Goal: Find specific page/section: Find specific page/section

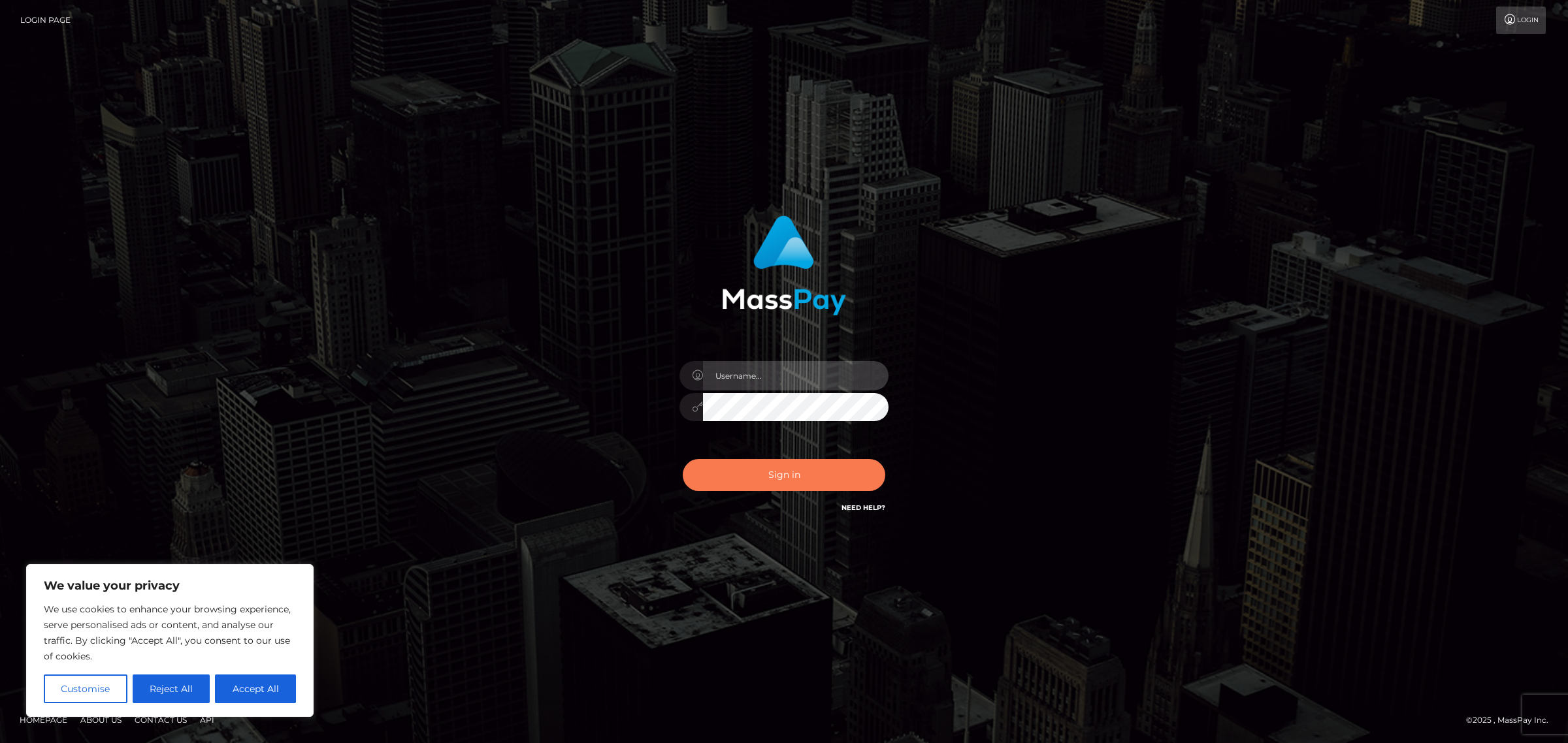
type input "Jennifer"
click at [776, 480] on button "Sign in" at bounding box center [784, 475] width 203 height 32
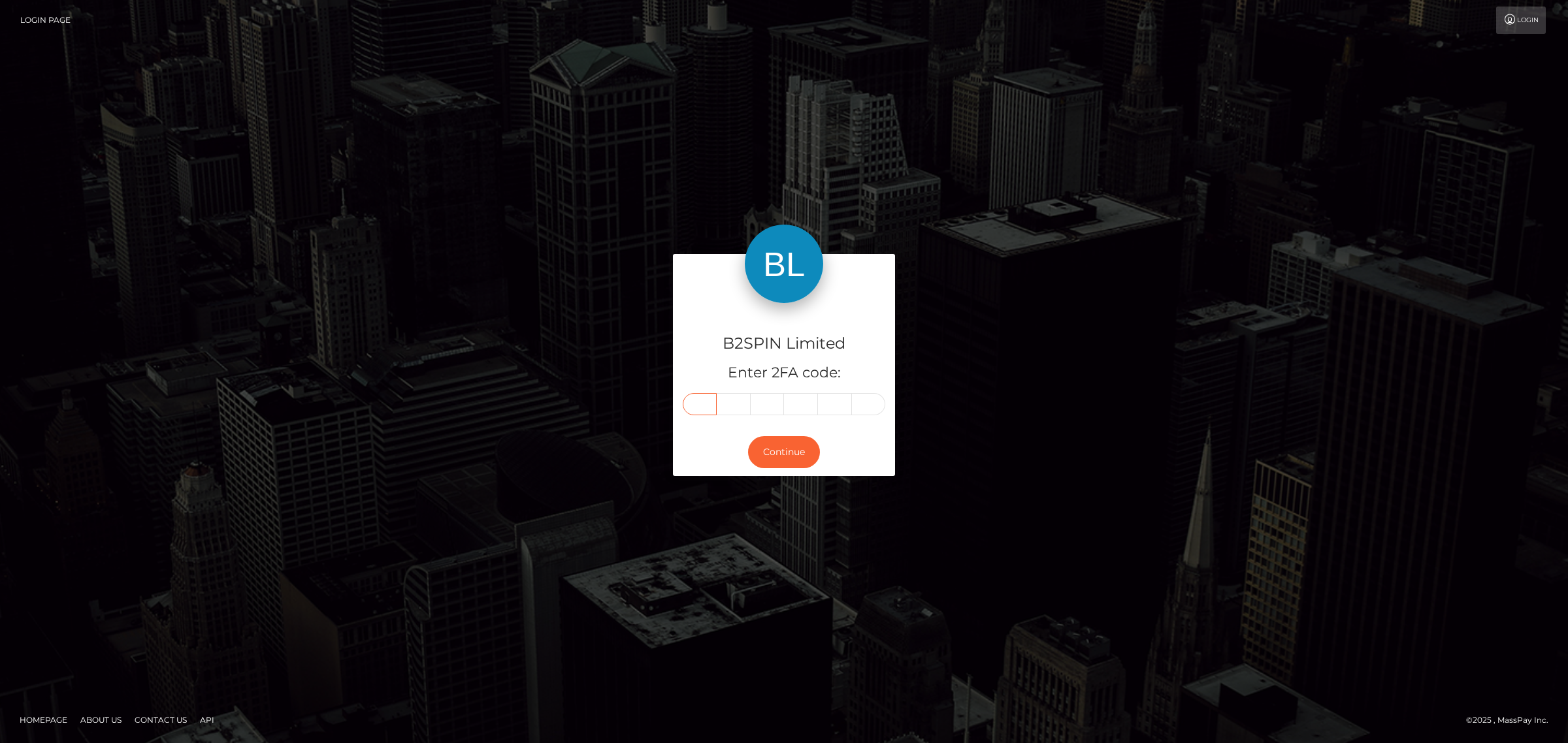
click at [701, 414] on input "text" at bounding box center [700, 404] width 34 height 23
type input "4"
type input "0"
type input "6"
type input "4"
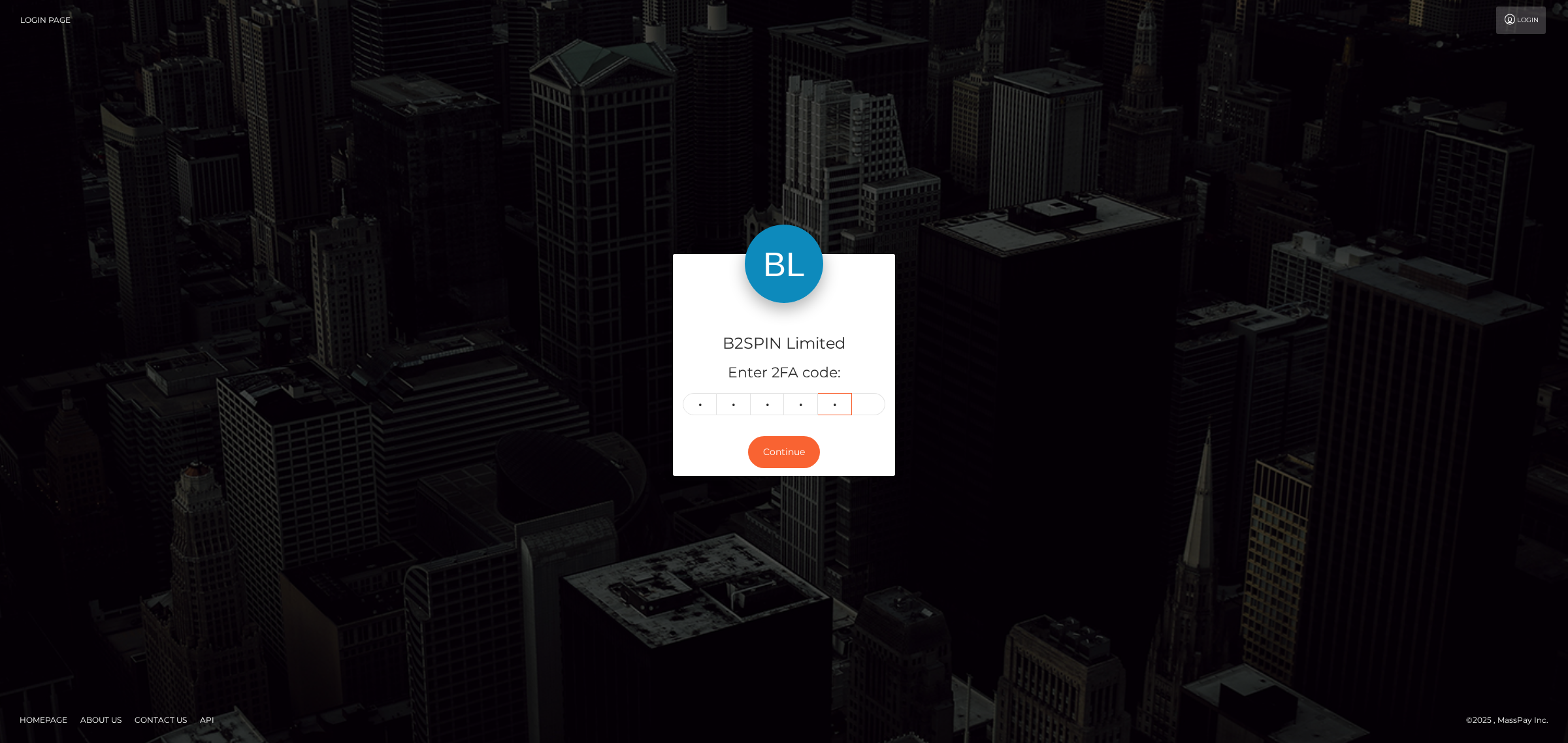
type input "9"
type input "4"
type input "8"
type input "0"
type input "6"
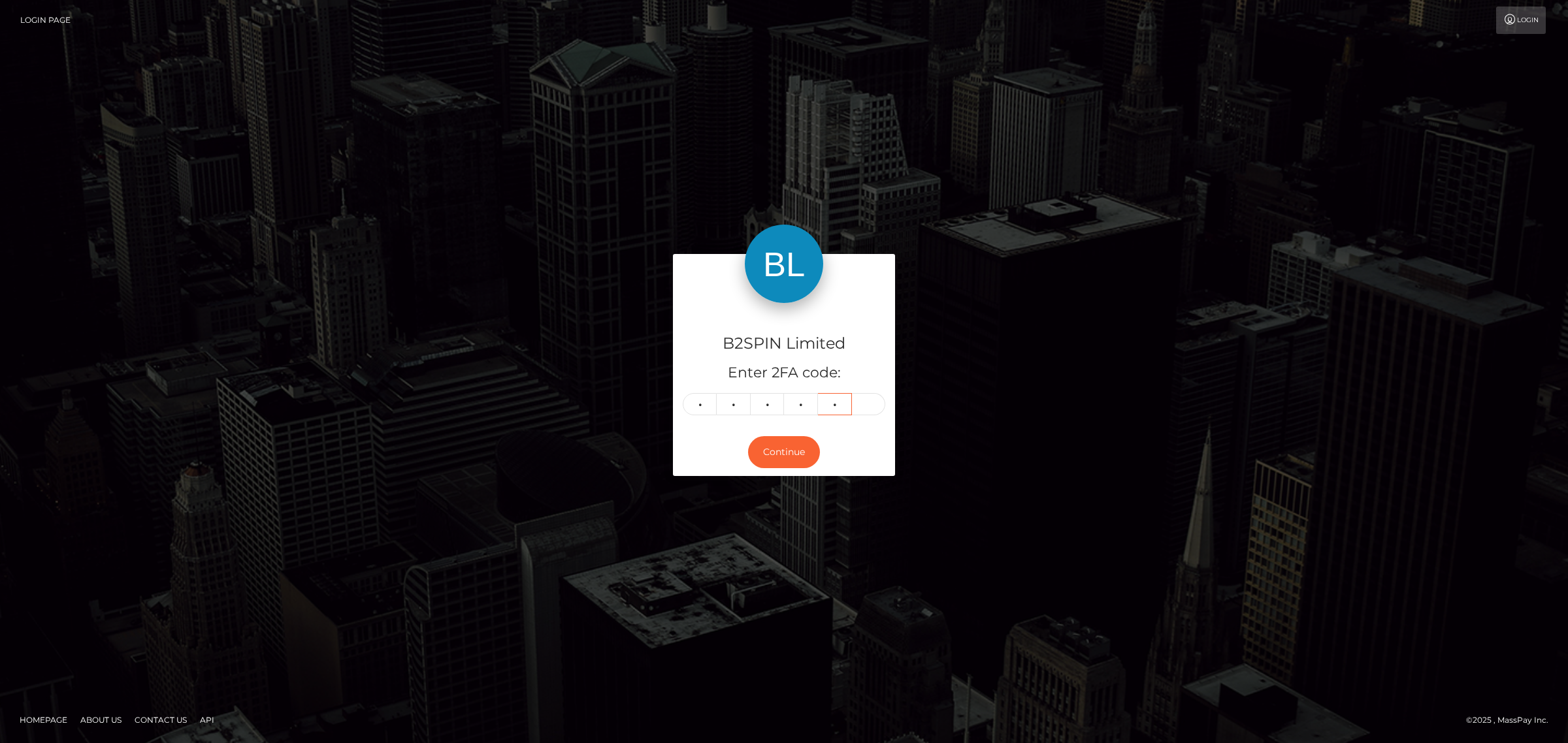
type input "4"
type input "9"
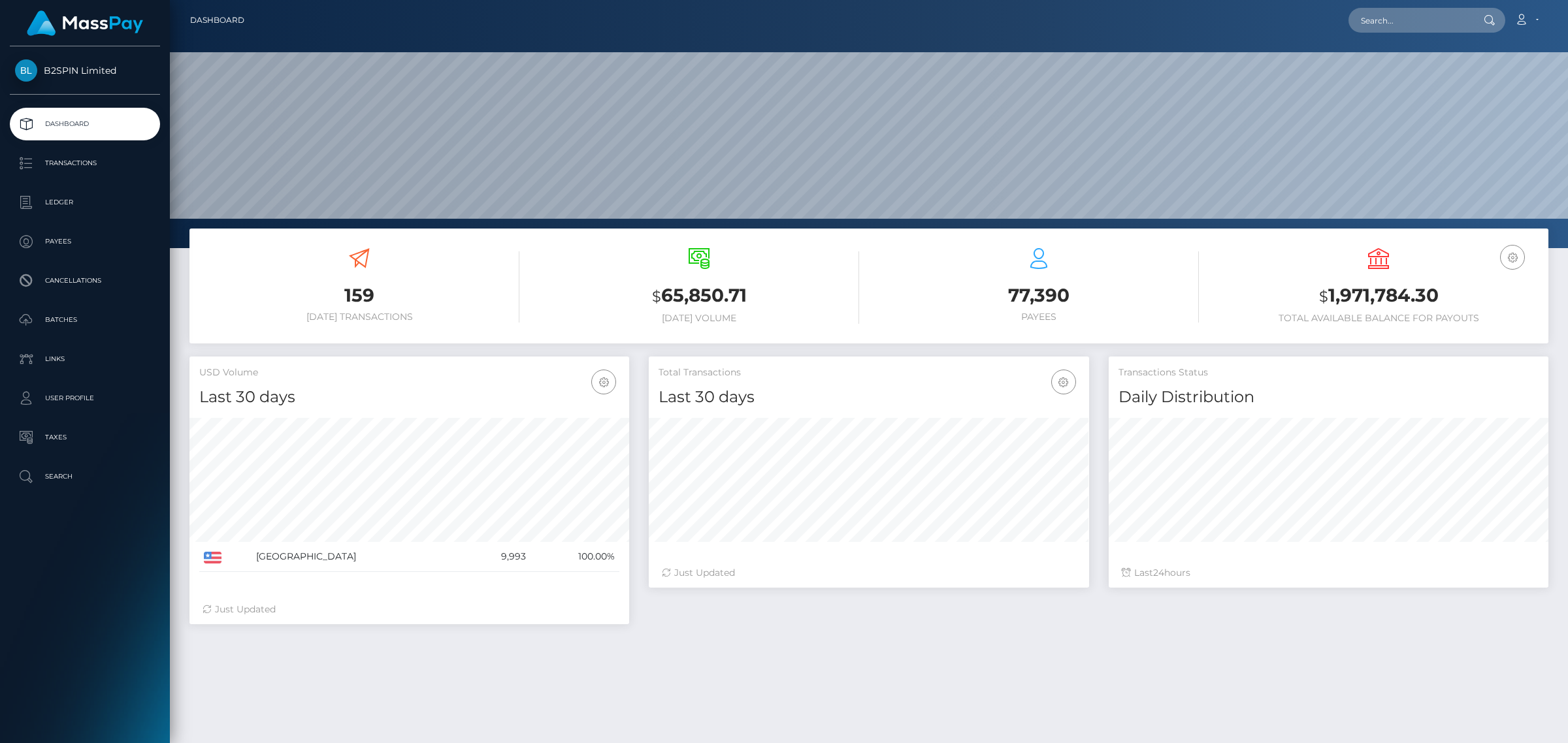
scroll to position [231, 439]
click at [1458, 32] on input "text" at bounding box center [1410, 20] width 123 height 25
paste input "034019f9-a89c-4f19-8093-3a7bf356e180"
click at [1436, 25] on input "034019f9-a89c-4f19-8093-3a7bf356e180" at bounding box center [1410, 20] width 123 height 25
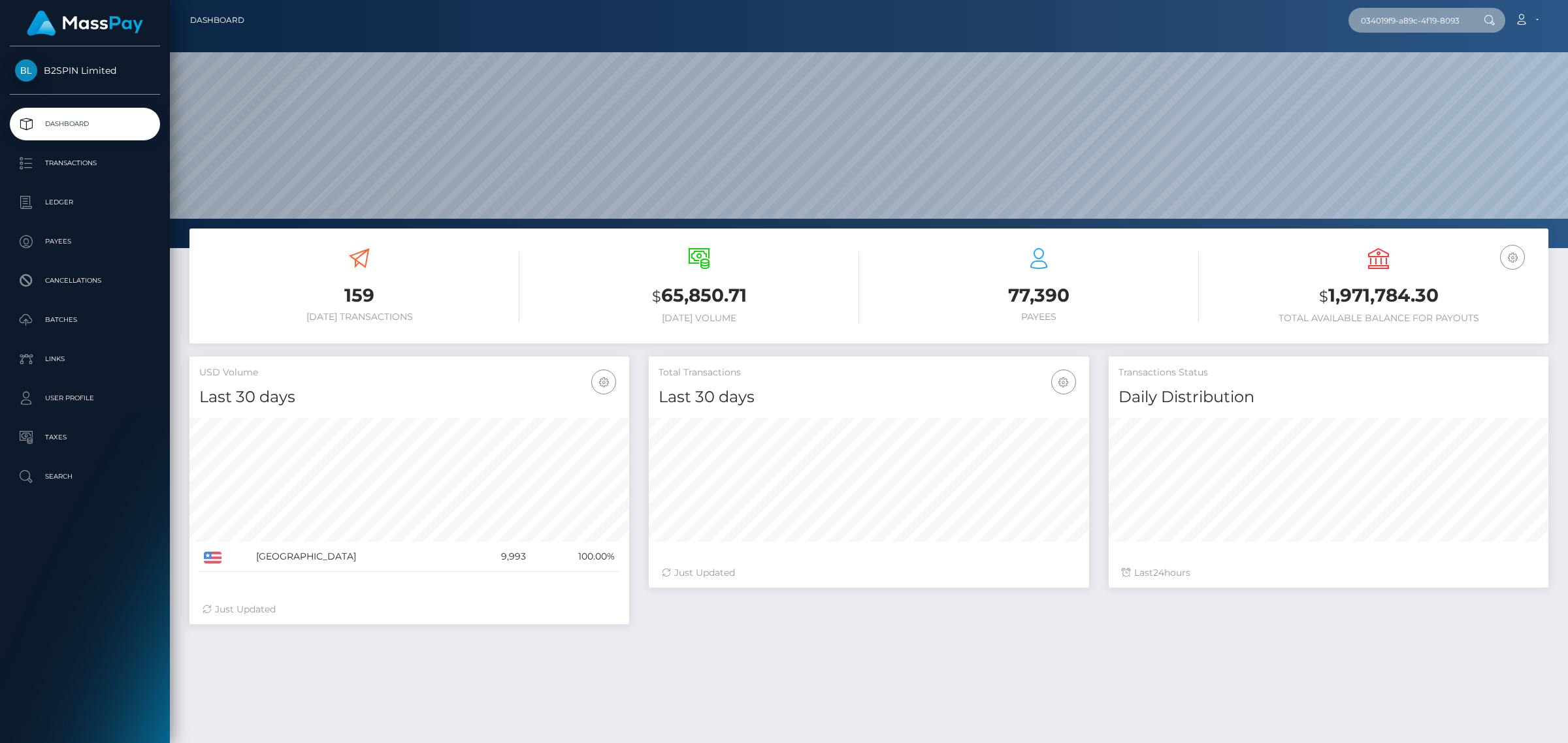
click at [1436, 25] on input "034019f9-a89c-4f19-8093-3a7bf356e180" at bounding box center [1410, 20] width 123 height 25
paste input "1969744342"
type input "1969744342"
click at [1402, 63] on link "JAIME LOPEZ" at bounding box center [1400, 68] width 104 height 24
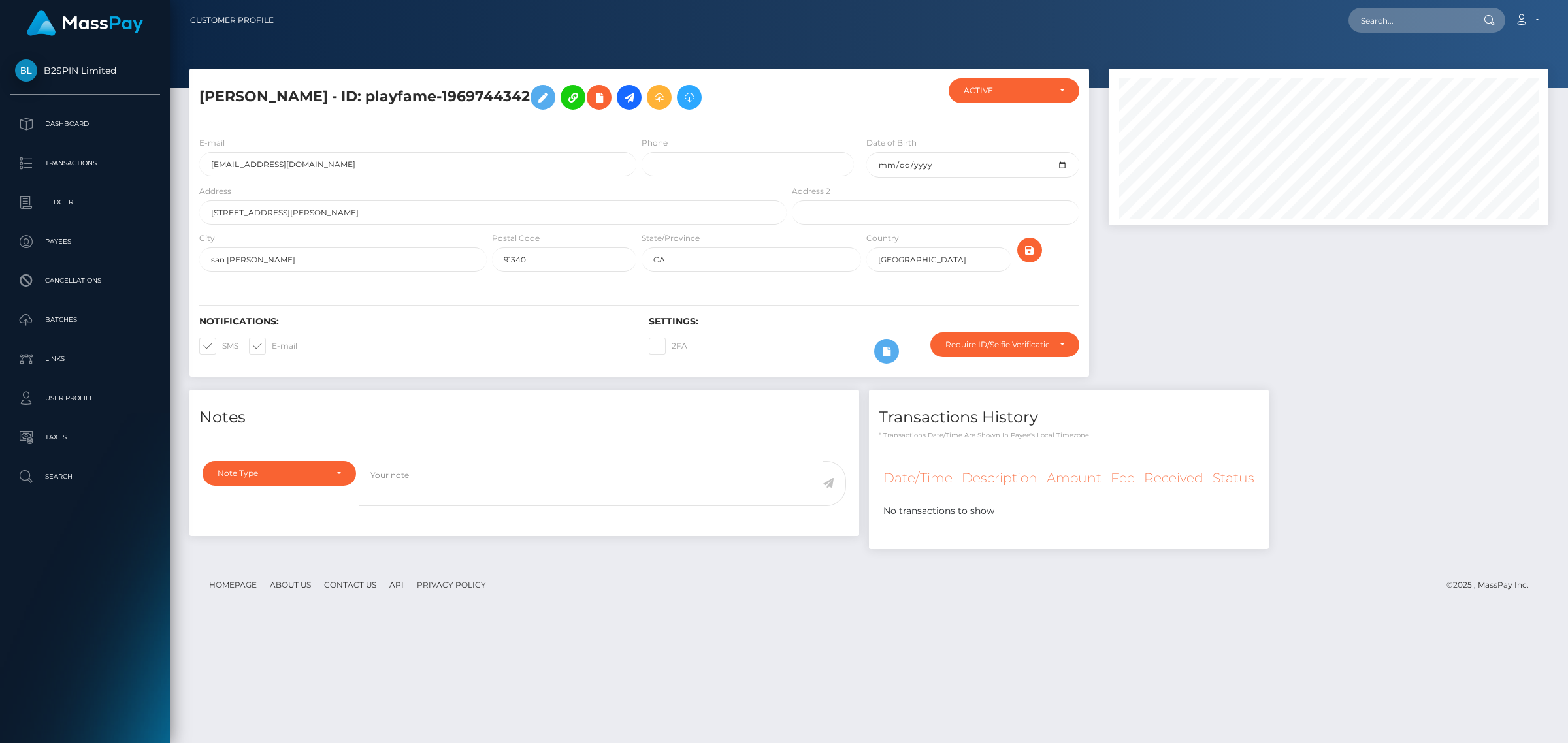
scroll to position [157, 439]
